Goal: Information Seeking & Learning: Find specific fact

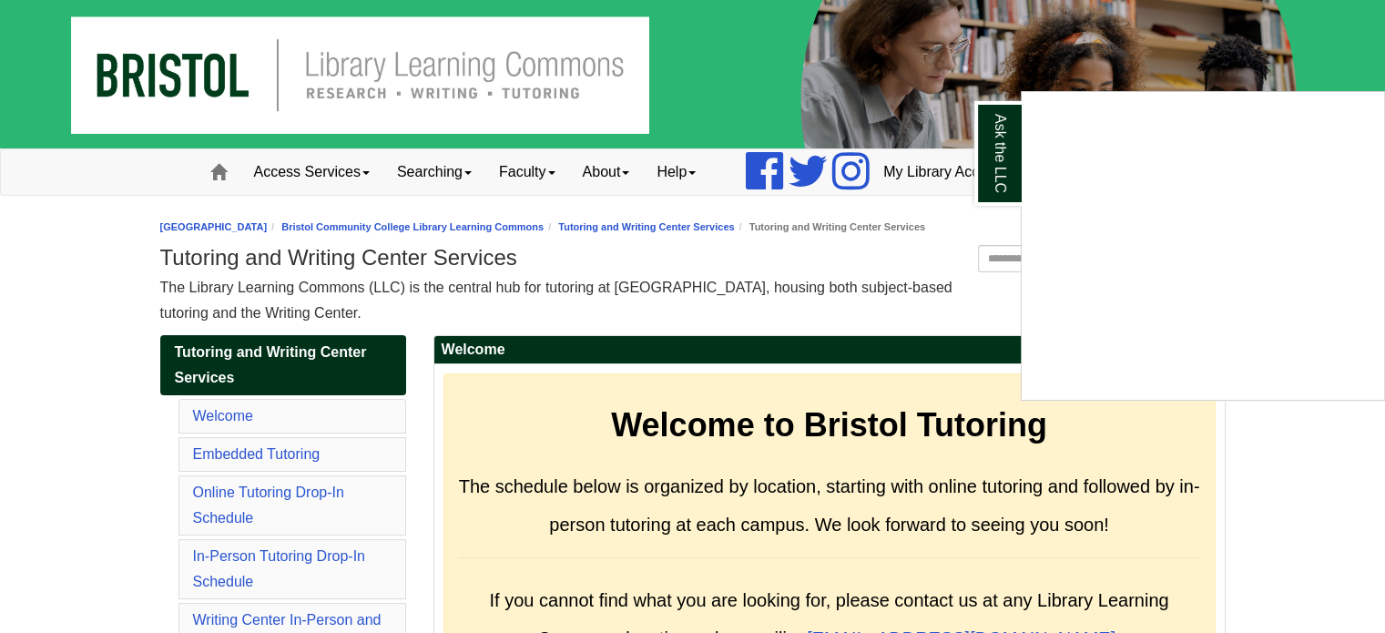
click at [574, 239] on div "Ask the LLC" at bounding box center [692, 316] width 1385 height 633
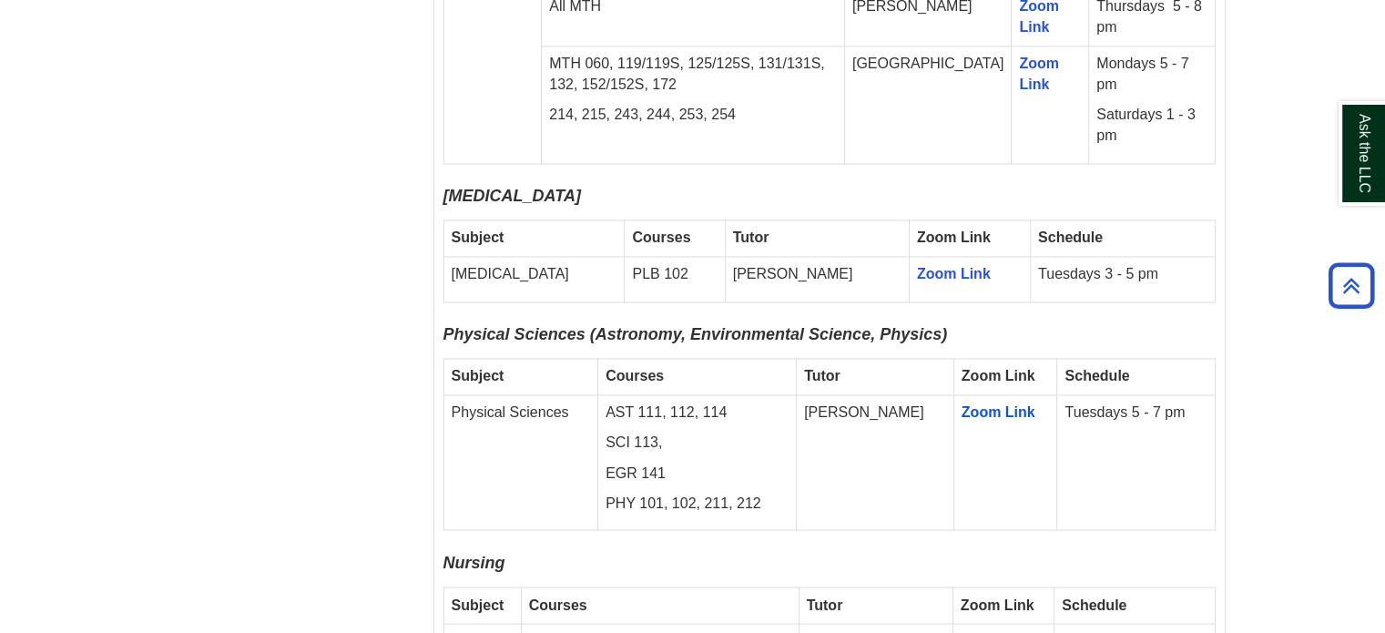
scroll to position [3005, 0]
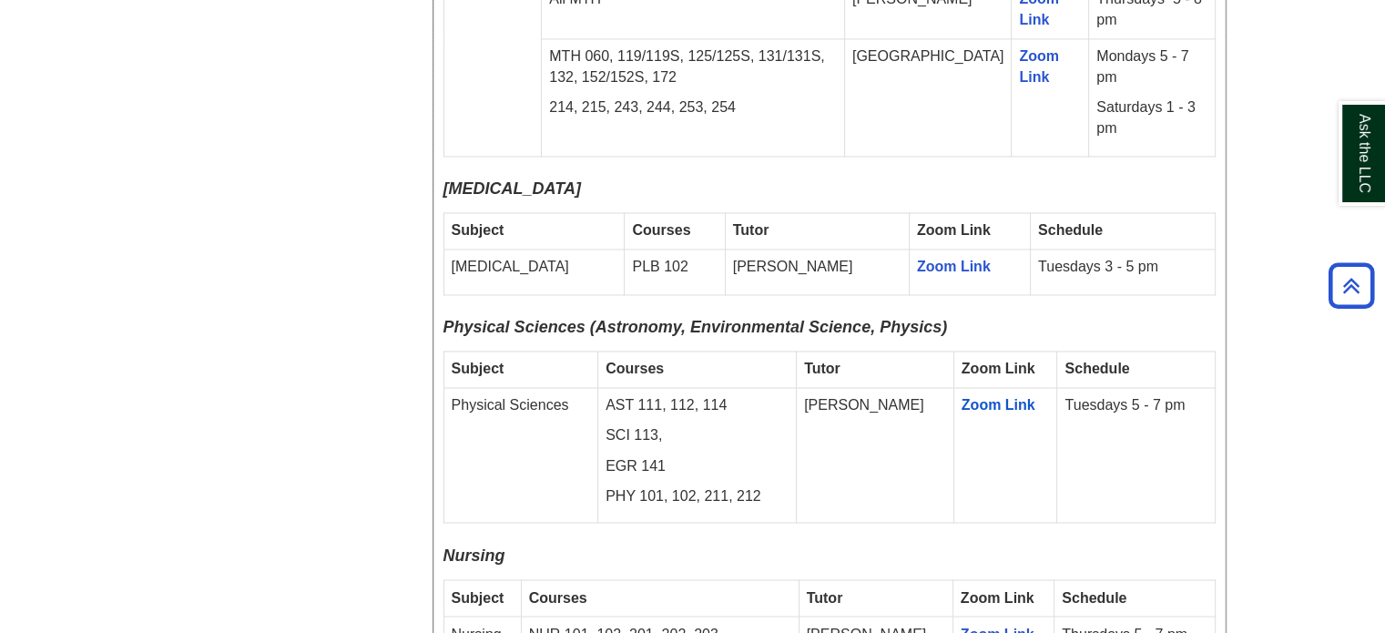
click at [550, 388] on td "Physical Sciences" at bounding box center [521, 455] width 155 height 135
click at [697, 395] on p "AST 111, 112, 114" at bounding box center [697, 405] width 183 height 21
click at [646, 425] on p "SCI 113," at bounding box center [697, 435] width 183 height 21
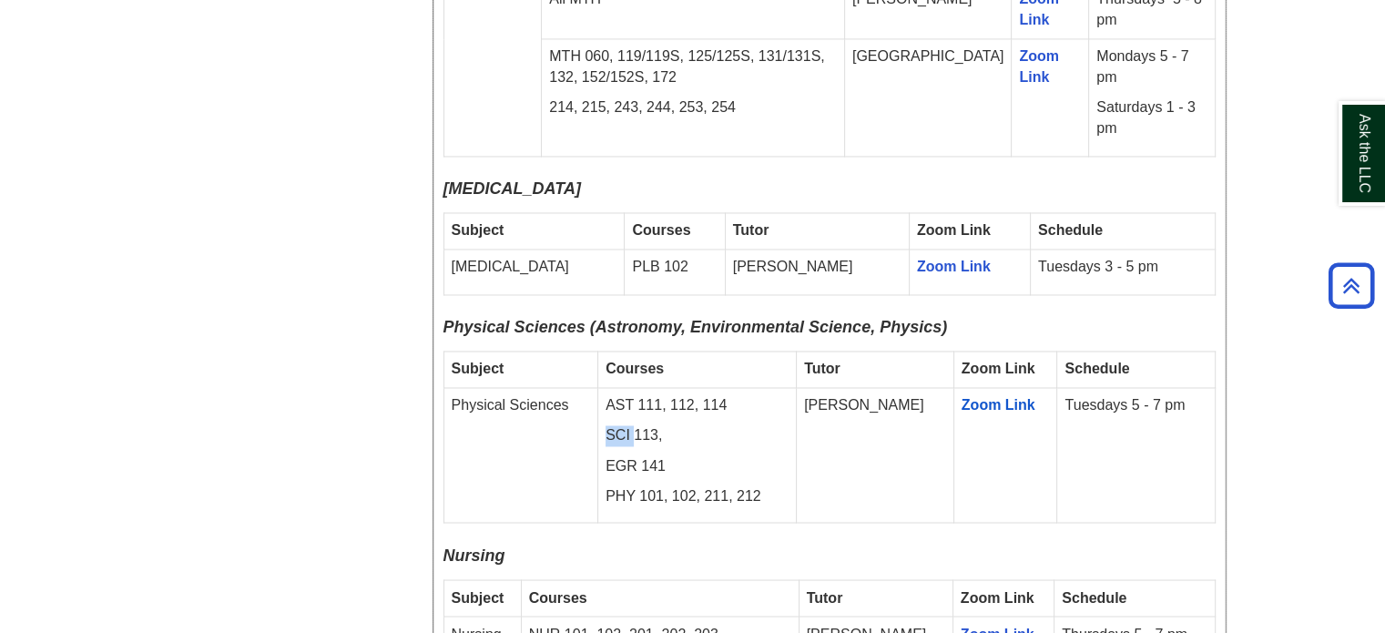
click at [646, 425] on p "SCI 113," at bounding box center [697, 435] width 183 height 21
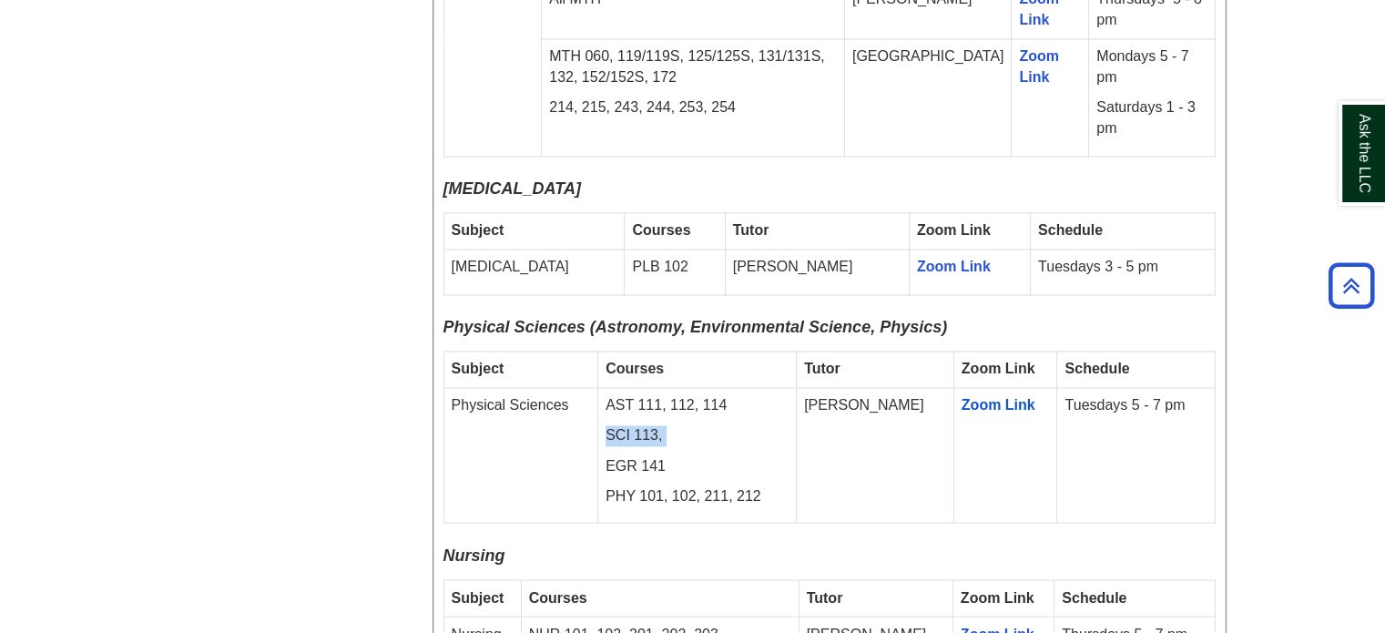
click at [646, 425] on p "SCI 113," at bounding box center [697, 435] width 183 height 21
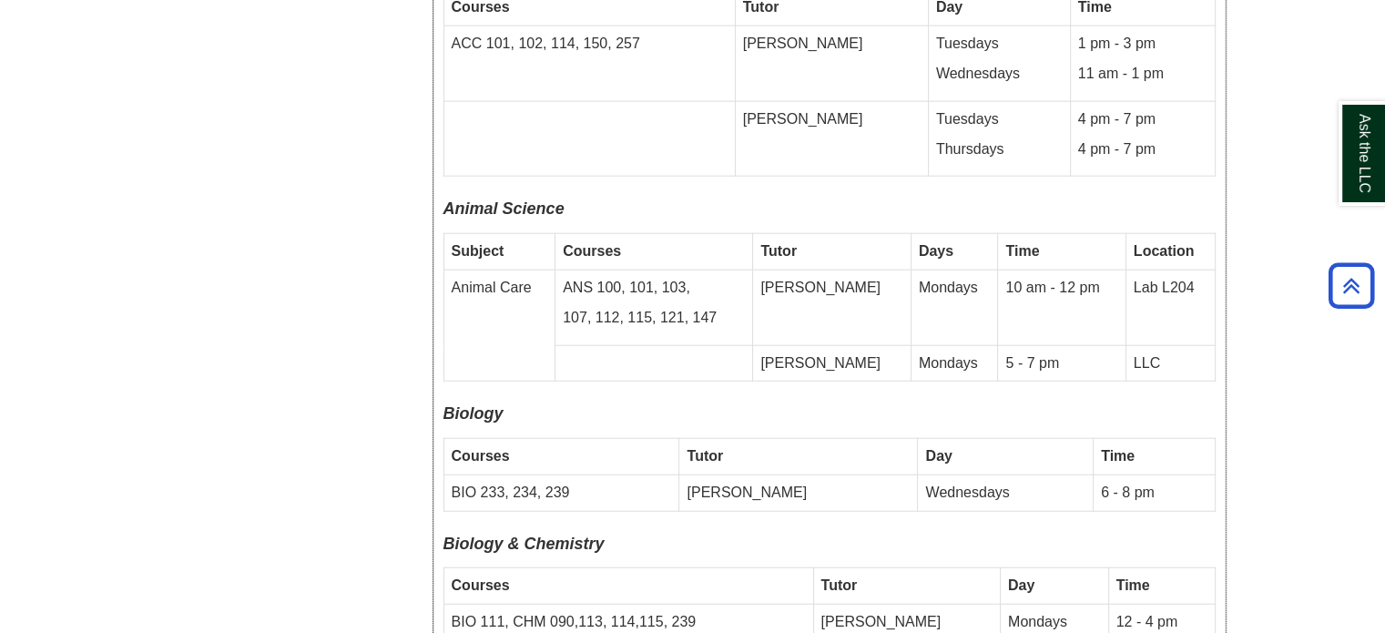
scroll to position [4736, 0]
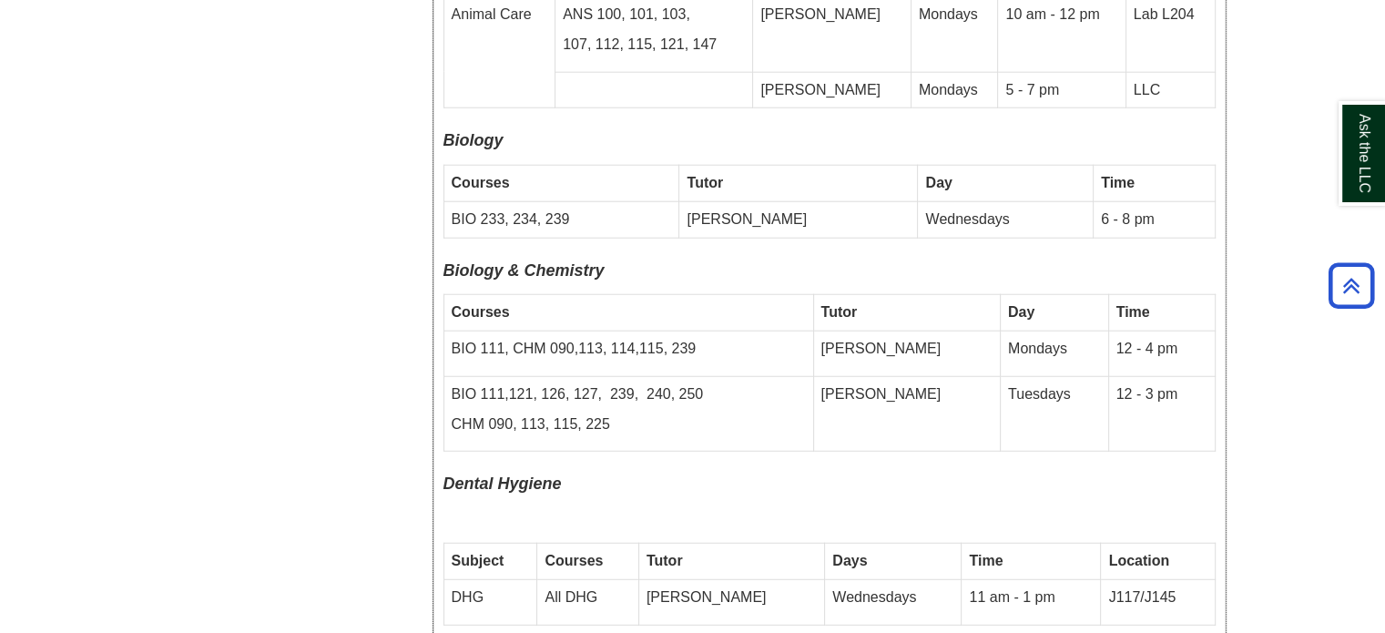
click at [730, 331] on td "BIO 111, CHM 090,113, 114,115, 239" at bounding box center [629, 354] width 370 height 46
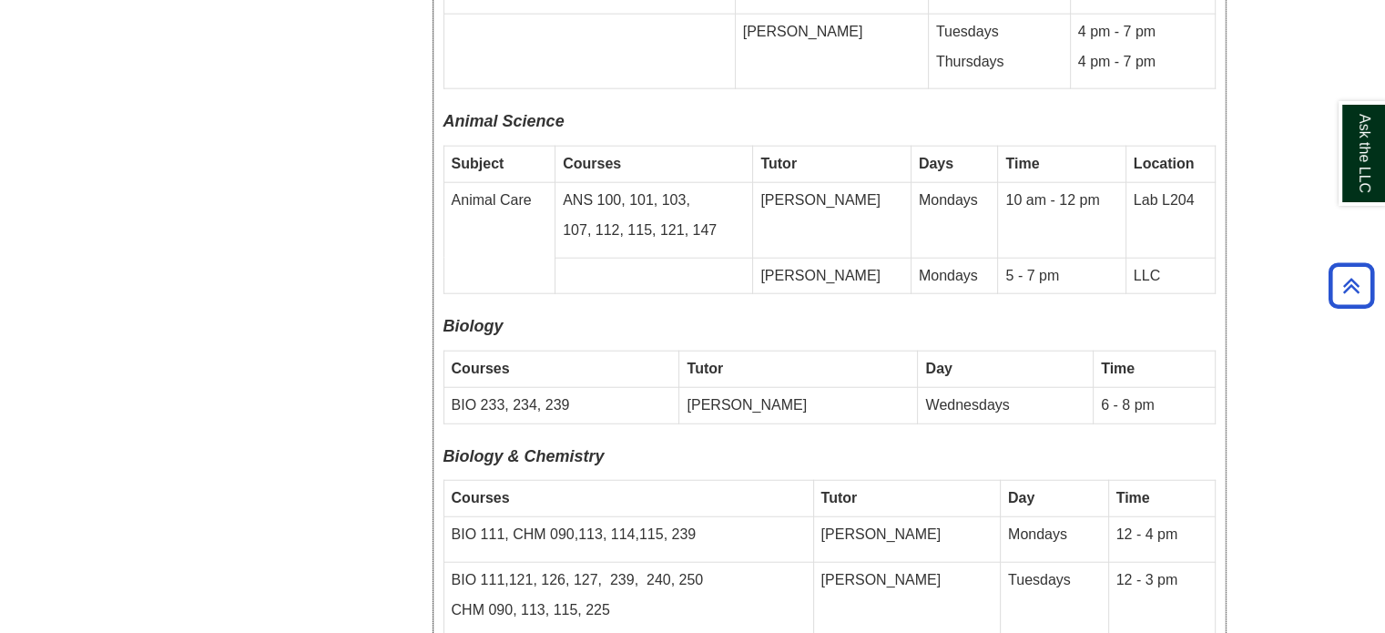
scroll to position [4554, 0]
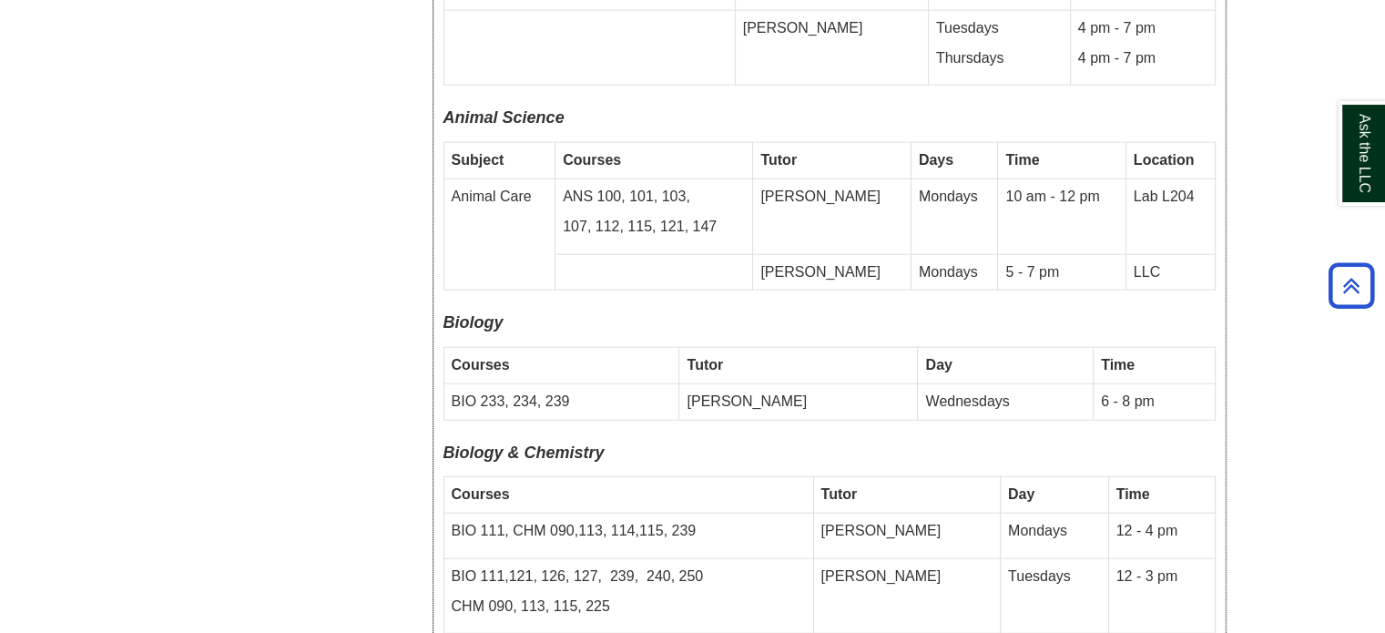
click at [467, 313] on font "Biology" at bounding box center [474, 322] width 60 height 18
click at [444, 383] on td "BIO 233, 234, 239" at bounding box center [562, 401] width 236 height 36
drag, startPoint x: 467, startPoint y: 249, endPoint x: 515, endPoint y: 262, distance: 50.2
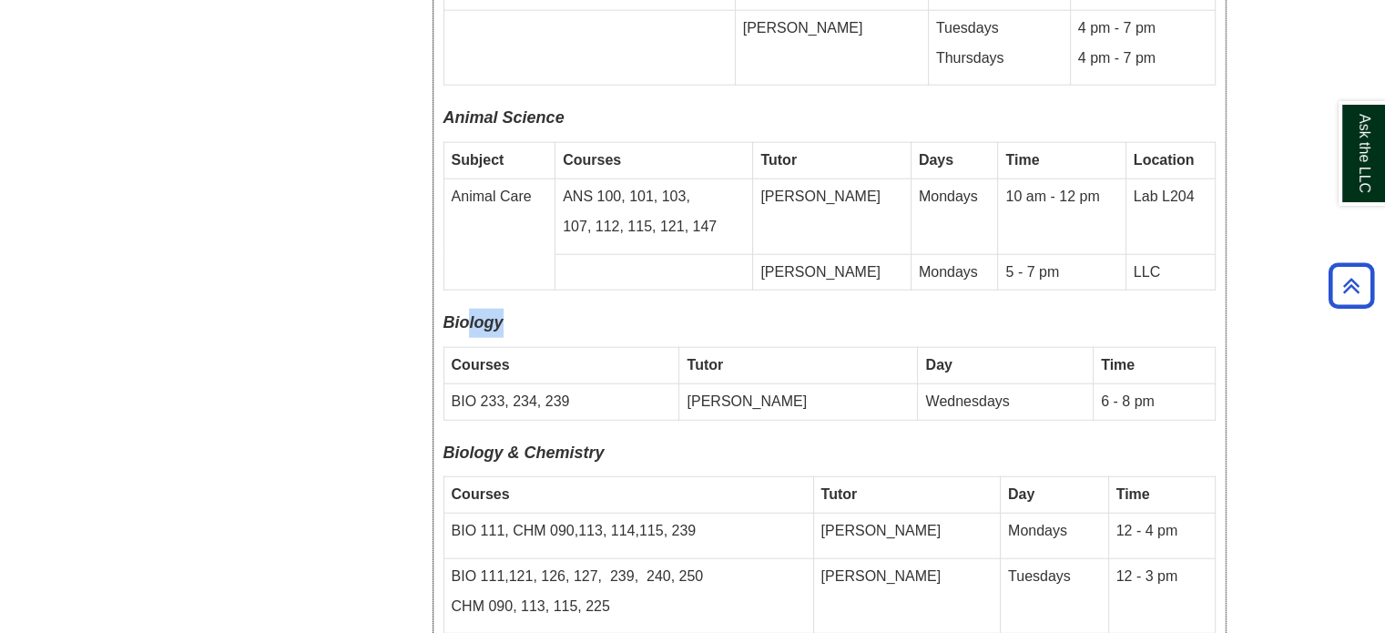
click at [750, 383] on td "[PERSON_NAME]" at bounding box center [798, 401] width 239 height 36
click at [918, 383] on td "Wednesdays" at bounding box center [1006, 401] width 176 height 36
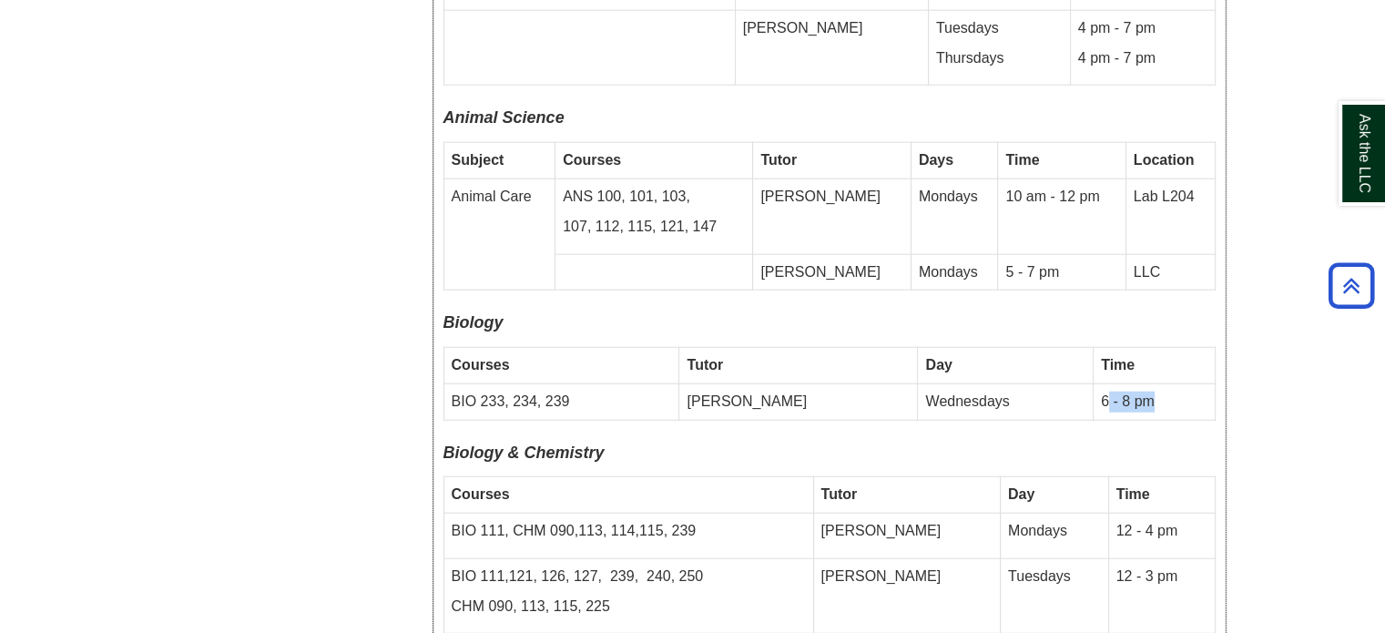
drag, startPoint x: 1082, startPoint y: 324, endPoint x: 1205, endPoint y: 321, distance: 123.0
click at [1205, 383] on td "6 - 8 pm" at bounding box center [1154, 401] width 121 height 36
click at [1148, 383] on td "6 - 8 pm" at bounding box center [1154, 401] width 121 height 36
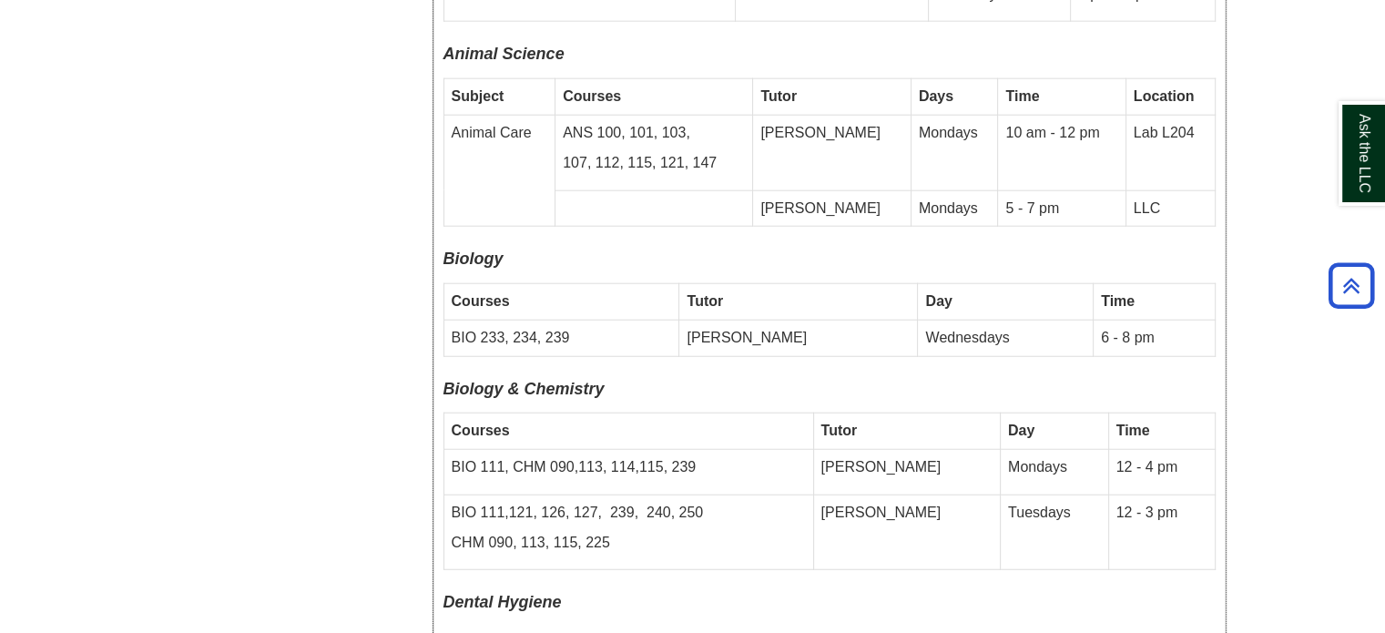
scroll to position [4645, 0]
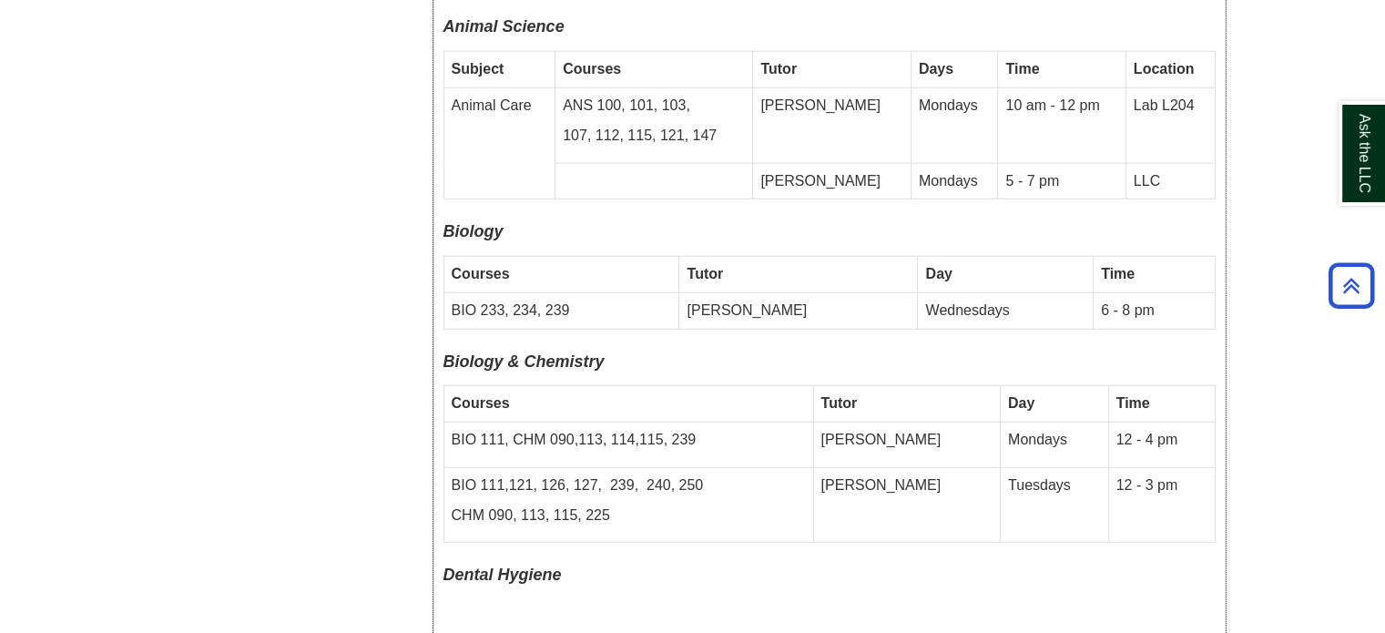
click at [480, 352] on font "Biology & Chemistry" at bounding box center [524, 361] width 161 height 18
drag, startPoint x: 461, startPoint y: 363, endPoint x: 750, endPoint y: 357, distance: 288.8
click at [750, 422] on td "BIO 111, CHM 090,113, 114,115, 239" at bounding box center [629, 445] width 370 height 46
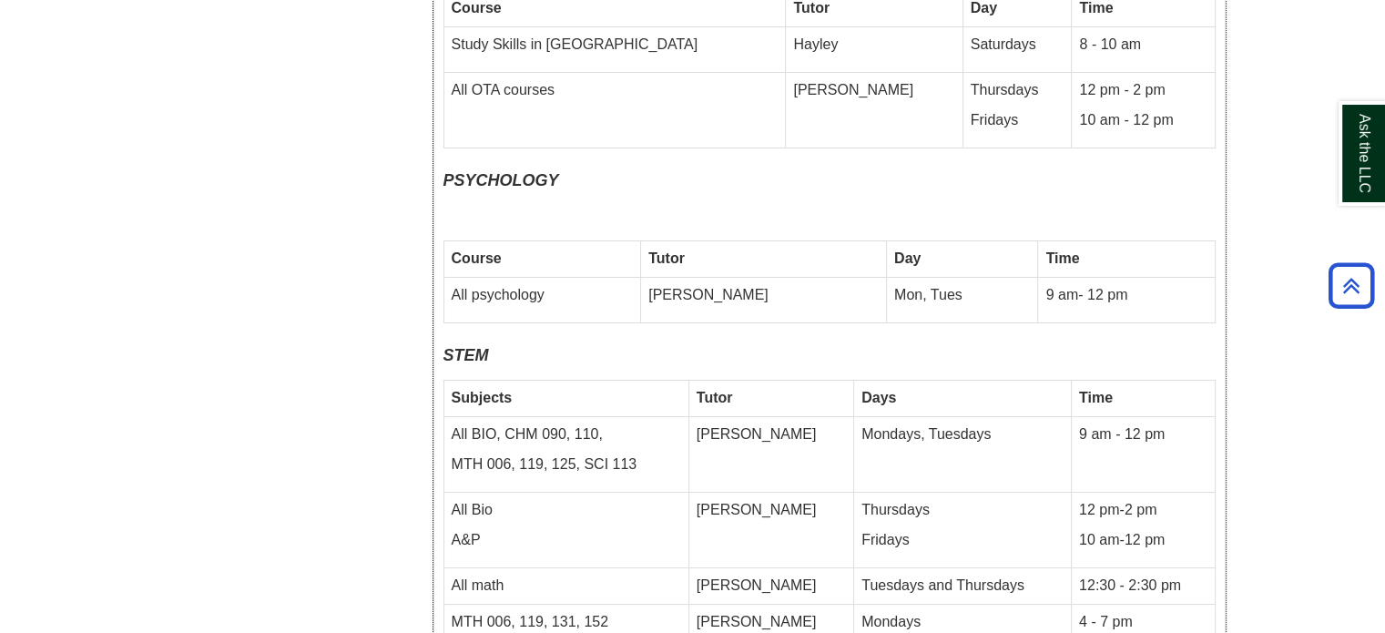
scroll to position [6921, 0]
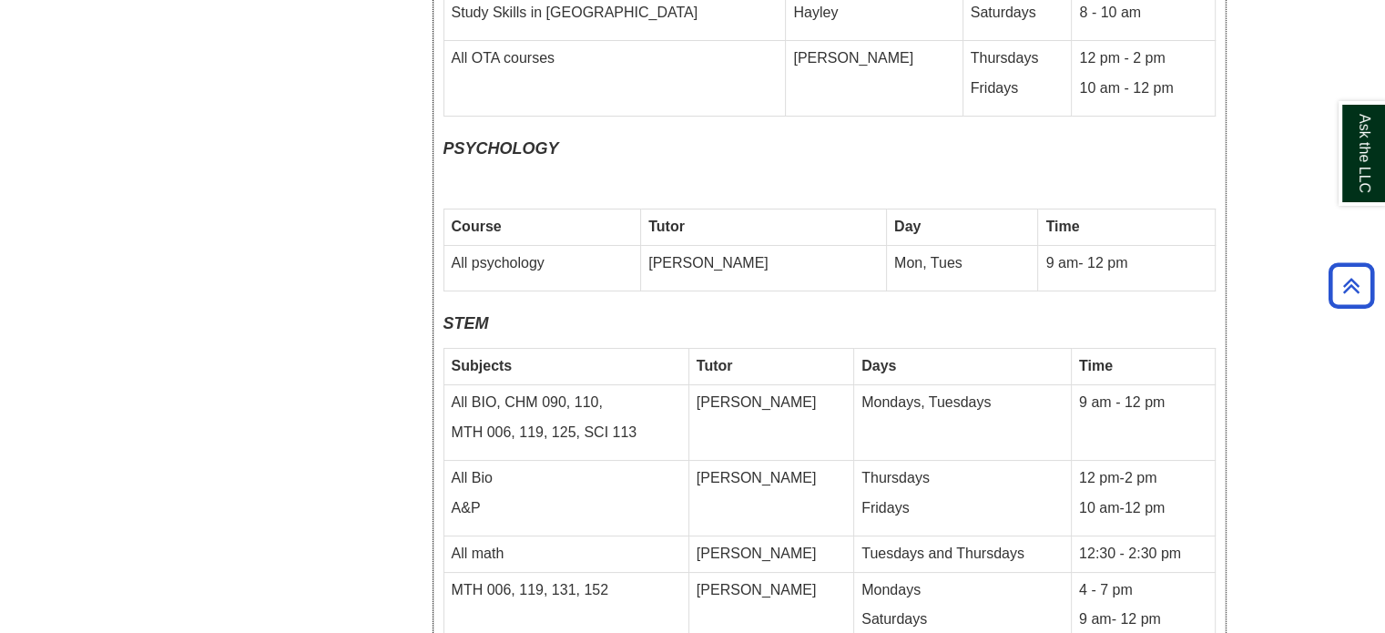
click at [446, 310] on p "STEM" at bounding box center [830, 324] width 772 height 29
drag, startPoint x: 452, startPoint y: 291, endPoint x: 620, endPoint y: 291, distance: 168.5
click at [620, 393] on p "All BIO, CHM 090, 110," at bounding box center [567, 403] width 230 height 21
drag, startPoint x: 844, startPoint y: 302, endPoint x: 1010, endPoint y: 302, distance: 165.8
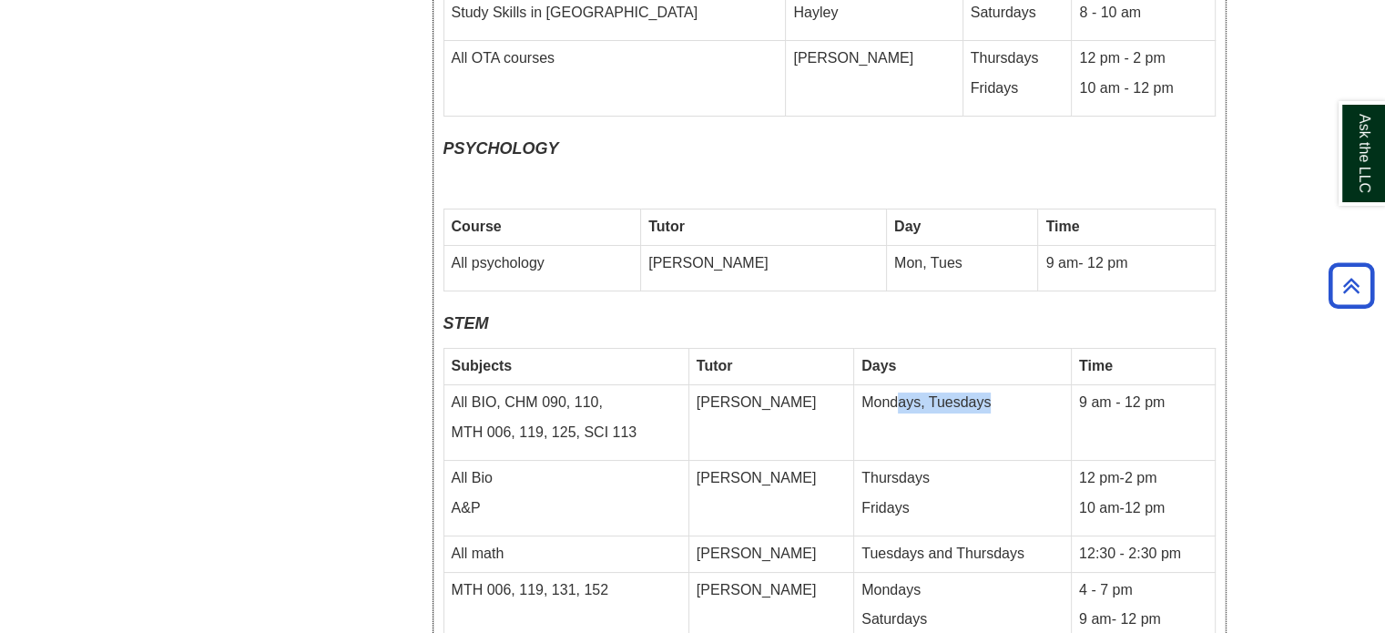
click at [1010, 385] on td "Mondays, Tuesdays" at bounding box center [963, 423] width 218 height 76
drag, startPoint x: 1068, startPoint y: 301, endPoint x: 1159, endPoint y: 296, distance: 91.2
click at [1159, 385] on td "9 am - 12 pm" at bounding box center [1143, 423] width 144 height 76
drag, startPoint x: 742, startPoint y: 378, endPoint x: 876, endPoint y: 395, distance: 135.0
click at [876, 460] on tr "All Bio A&P [PERSON_NAME] Thursdays Fridays 12 pm-2 pm 10 am-12 pm" at bounding box center [829, 498] width 771 height 76
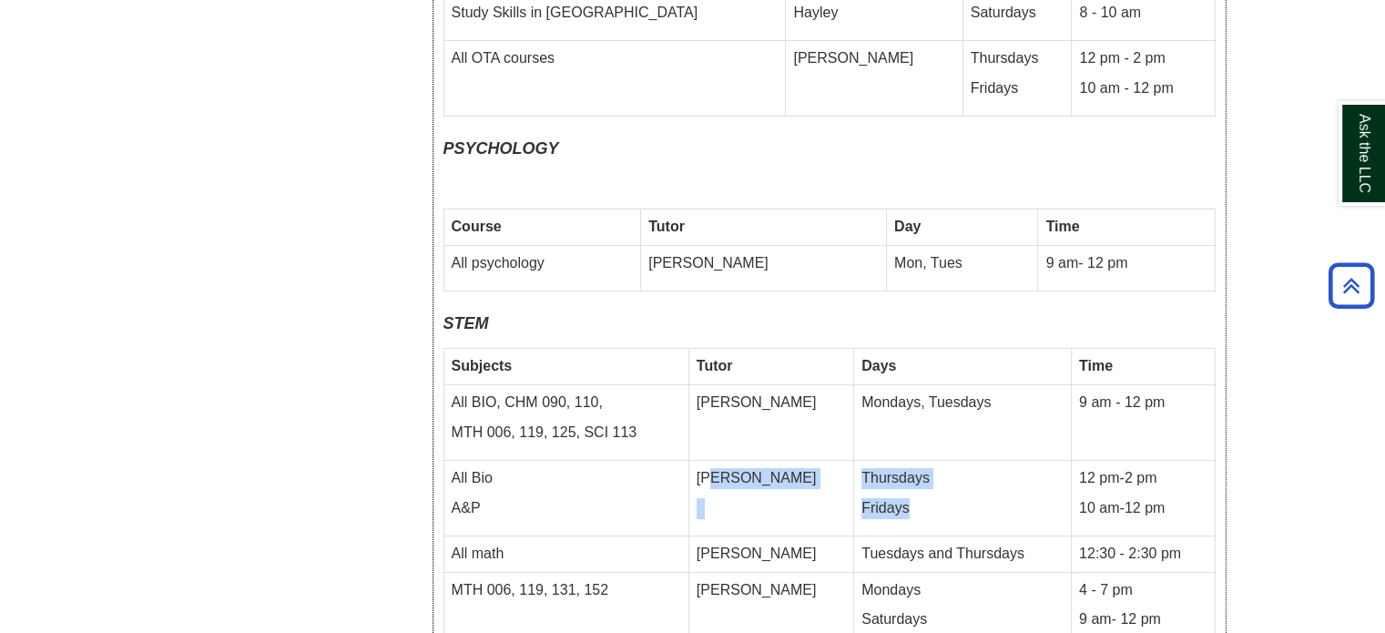
click at [885, 468] on p "Thursdays" at bounding box center [963, 478] width 202 height 21
drag, startPoint x: 1096, startPoint y: 371, endPoint x: 1128, endPoint y: 371, distance: 32.8
click at [1128, 468] on p "12 pm-2 pm" at bounding box center [1143, 478] width 128 height 21
drag, startPoint x: 1080, startPoint y: 403, endPoint x: 1169, endPoint y: 403, distance: 89.3
click at [1169, 498] on p "10 am-12 pm" at bounding box center [1143, 508] width 128 height 21
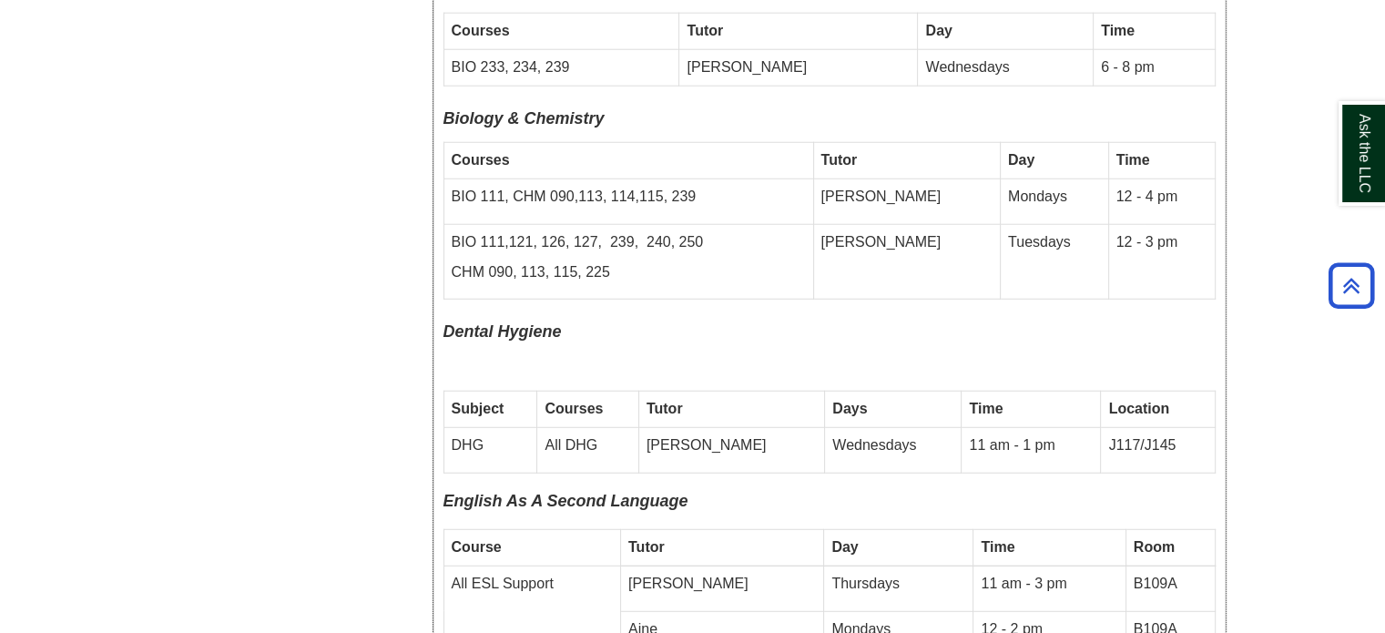
scroll to position [4736, 0]
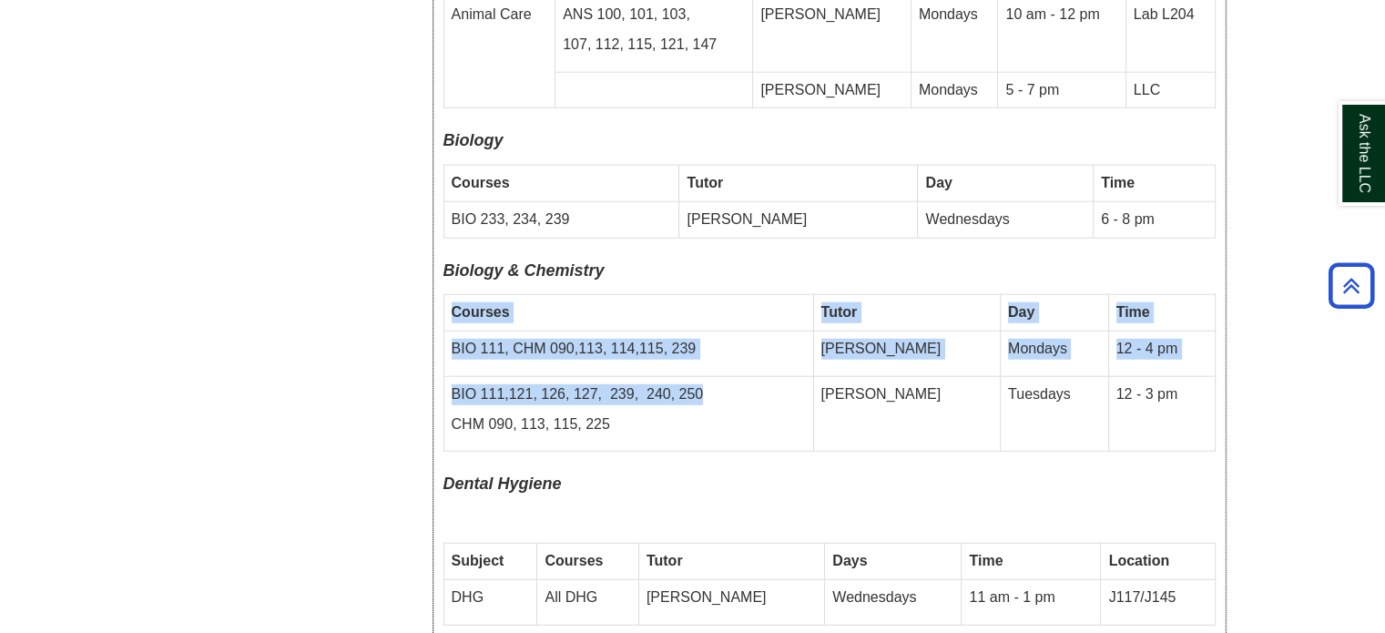
drag, startPoint x: 755, startPoint y: 314, endPoint x: 438, endPoint y: 320, distance: 317.0
click at [466, 384] on p "BIO 111,121, 126, 127, 239, 240, 250" at bounding box center [629, 394] width 354 height 21
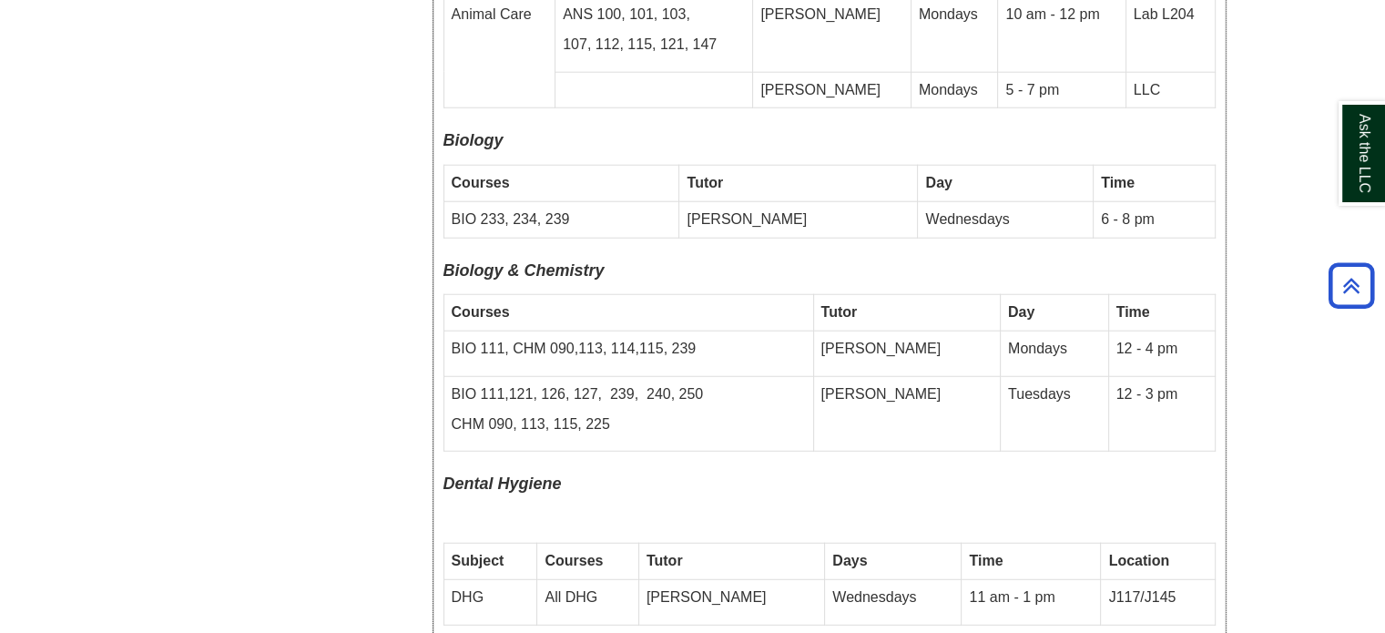
click at [466, 384] on p "BIO 111,121, 126, 127, 239, 240, 250" at bounding box center [629, 394] width 354 height 21
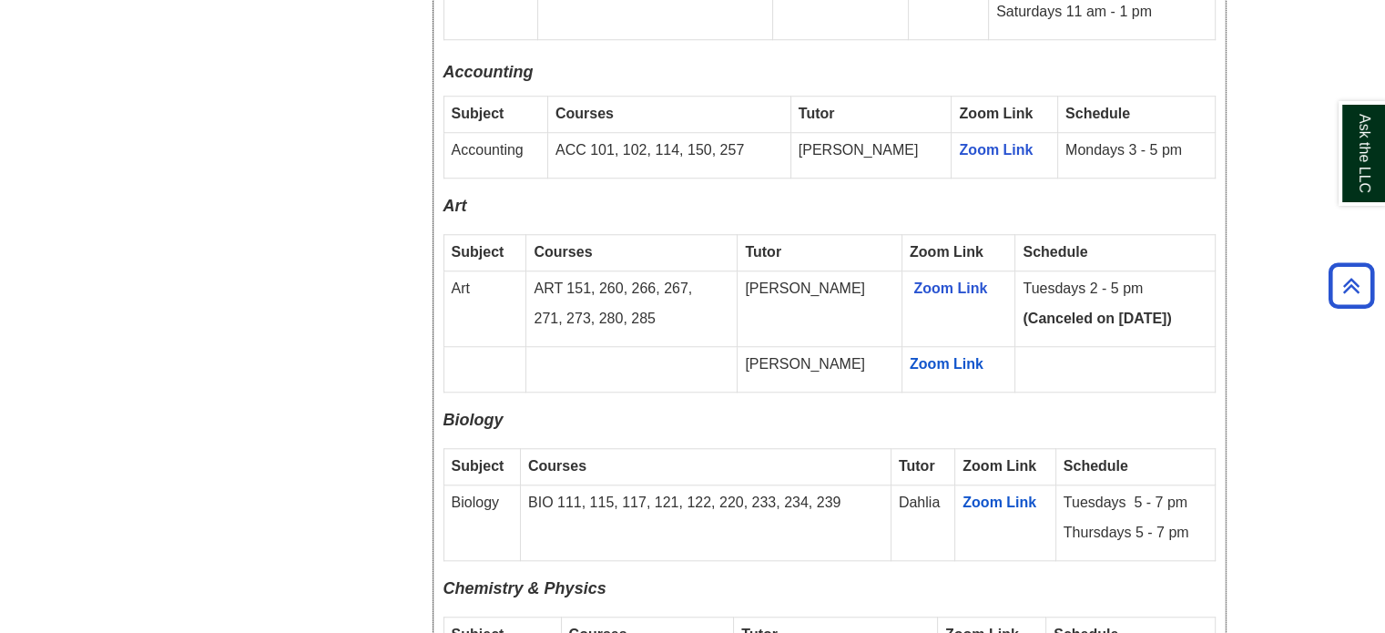
scroll to position [1730, 0]
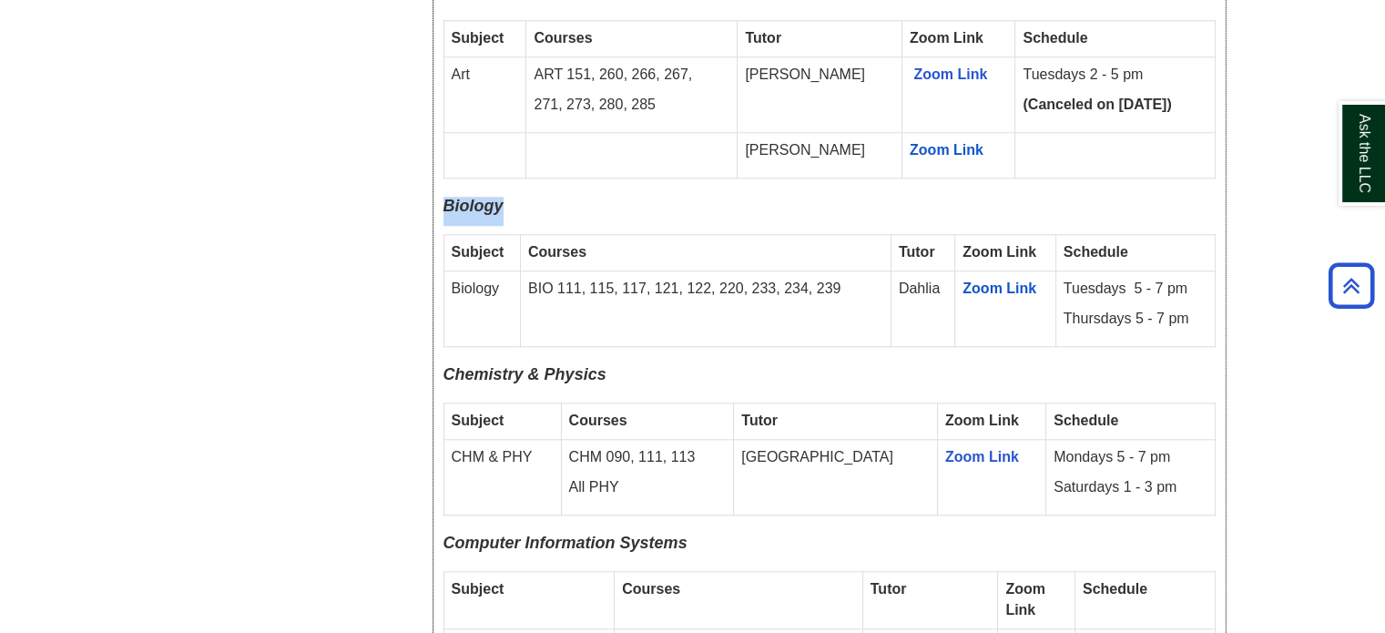
drag, startPoint x: 443, startPoint y: 170, endPoint x: 1219, endPoint y: 284, distance: 785.1
click at [1219, 284] on div "Fall 2025 Online Drop-In Schedule All remote drop-in tutoring is offered via Zo…" at bounding box center [829, 591] width 791 height 2873
copy div "Biology"
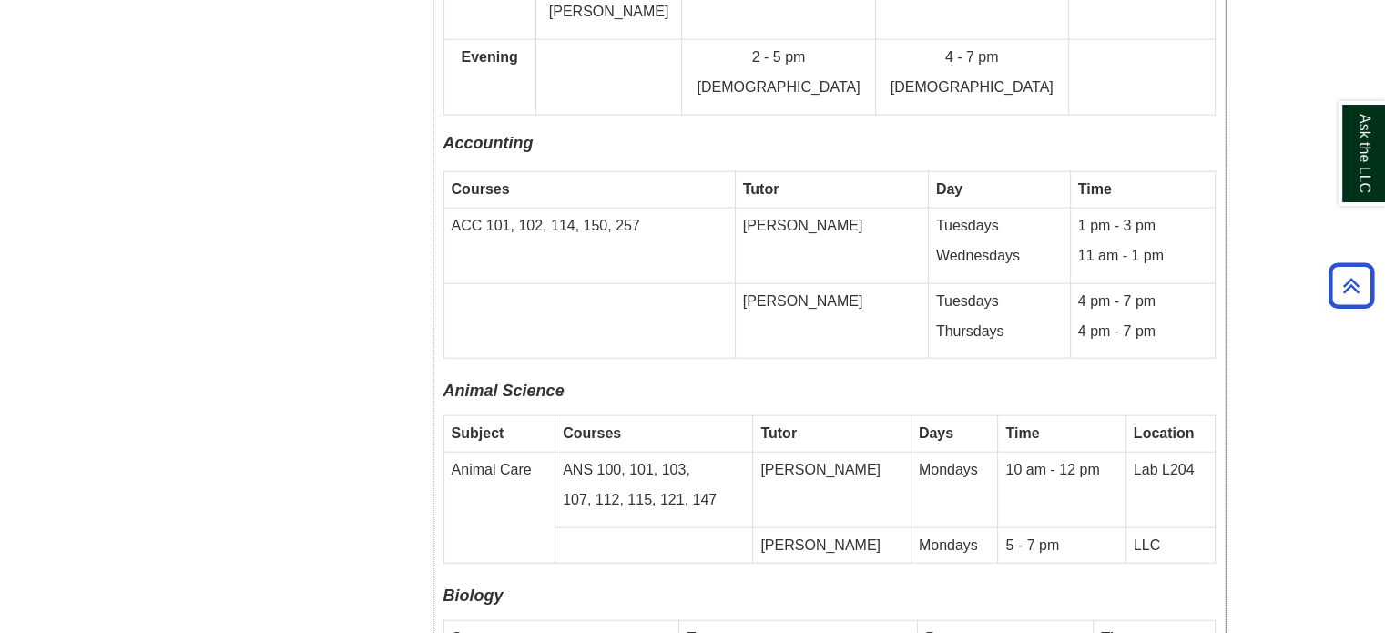
scroll to position [4554, 0]
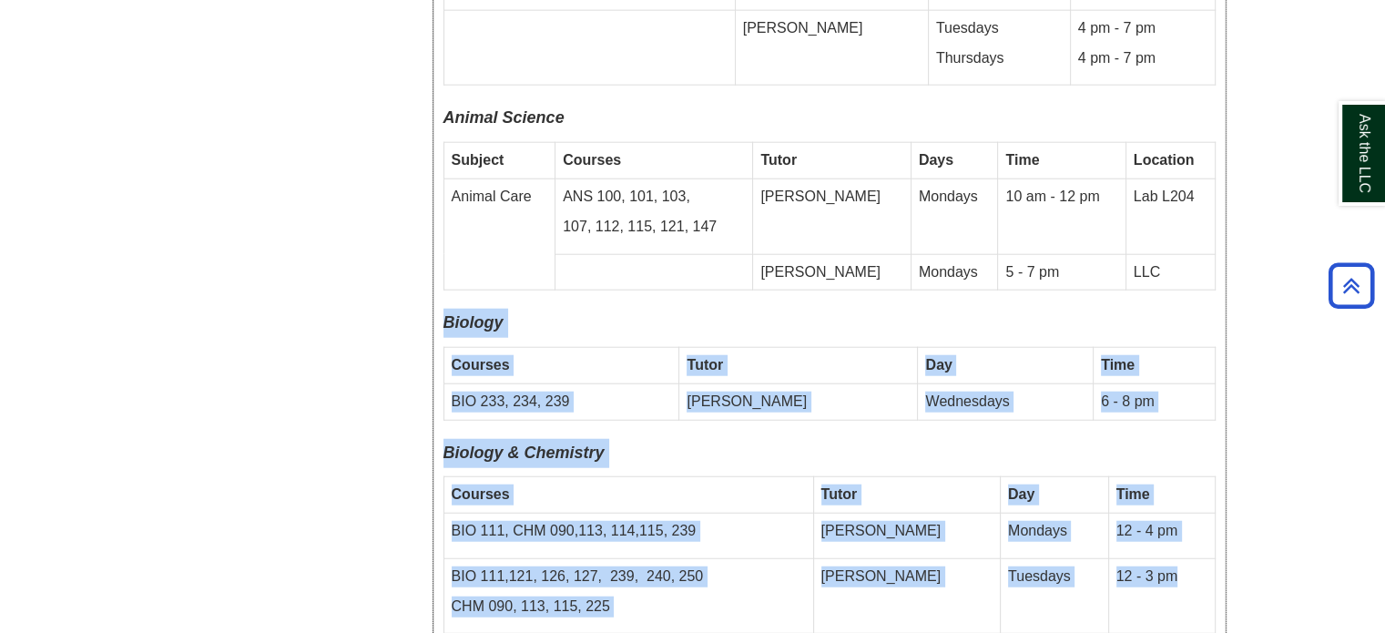
drag, startPoint x: 443, startPoint y: 248, endPoint x: 1209, endPoint y: 552, distance: 824.1
copy div "Biology Courses Tutor Day Time BIO 233, 234, 239 [PERSON_NAME] Wednesdays 6 - 8…"
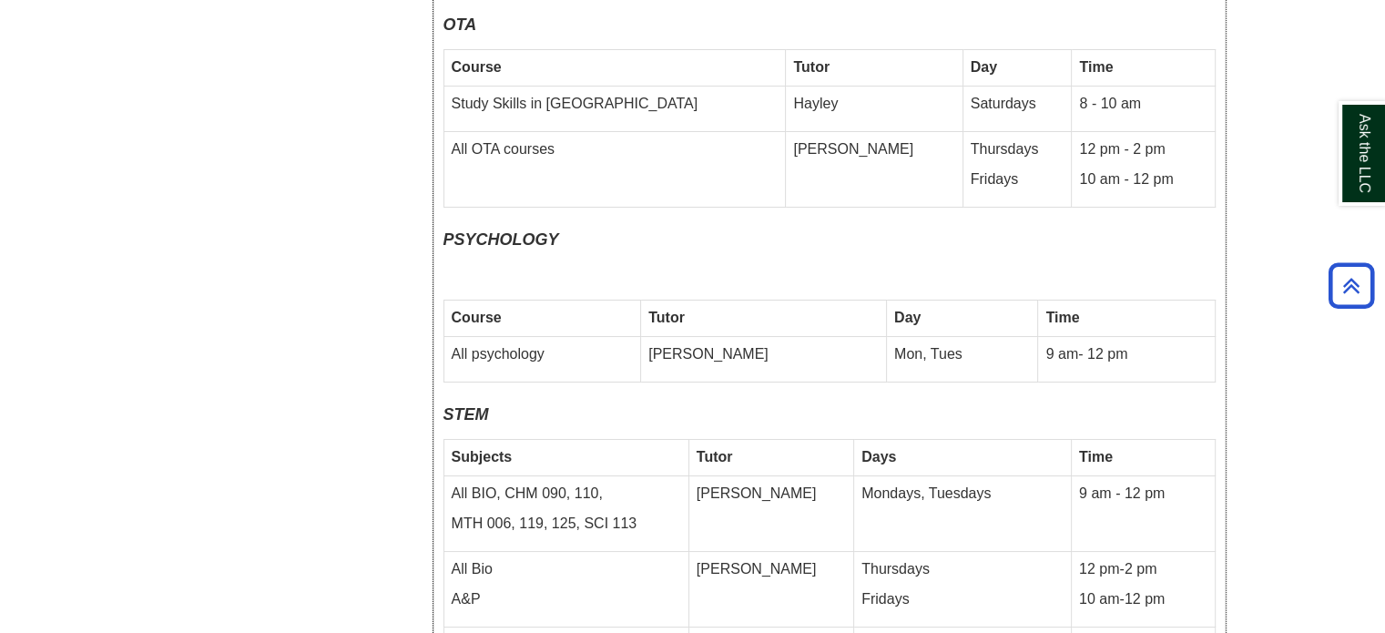
scroll to position [7013, 0]
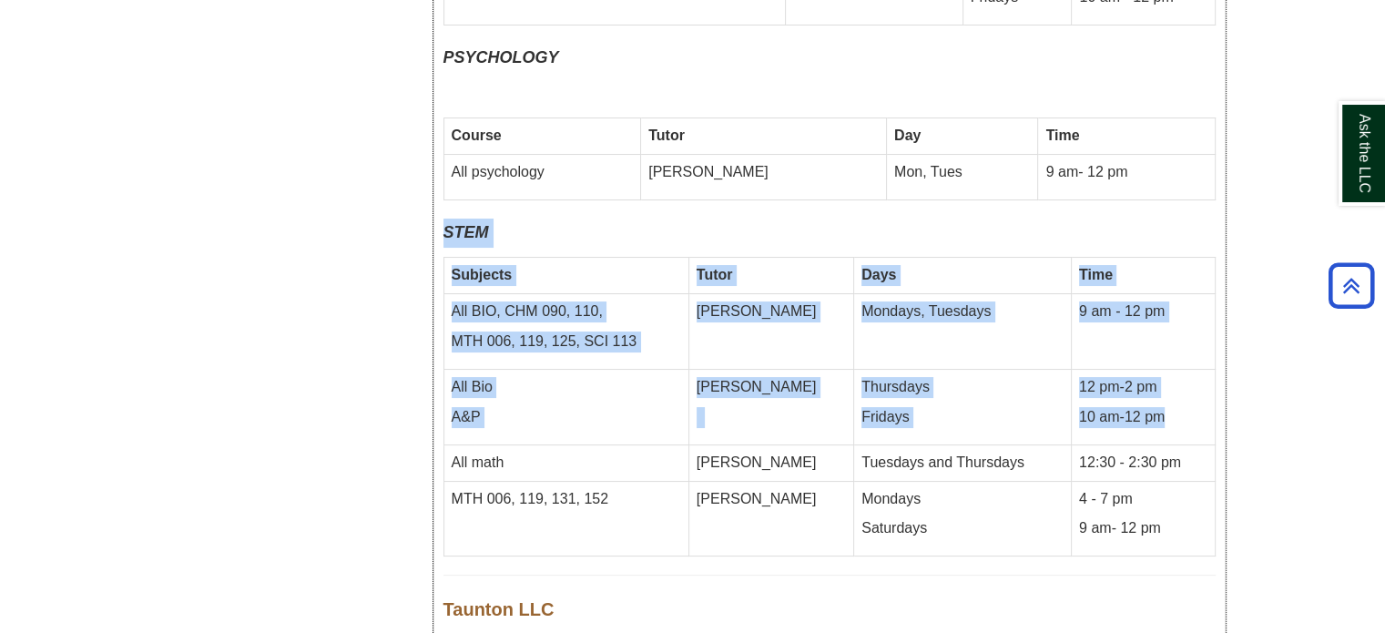
drag, startPoint x: 446, startPoint y: 126, endPoint x: 1213, endPoint y: 309, distance: 788.4
copy div "STEM Subjects Tutor Days Time All BIO, CHM 090, 110, MTH 006, 119, 125, SCI 113…"
